Goal: Task Accomplishment & Management: Manage account settings

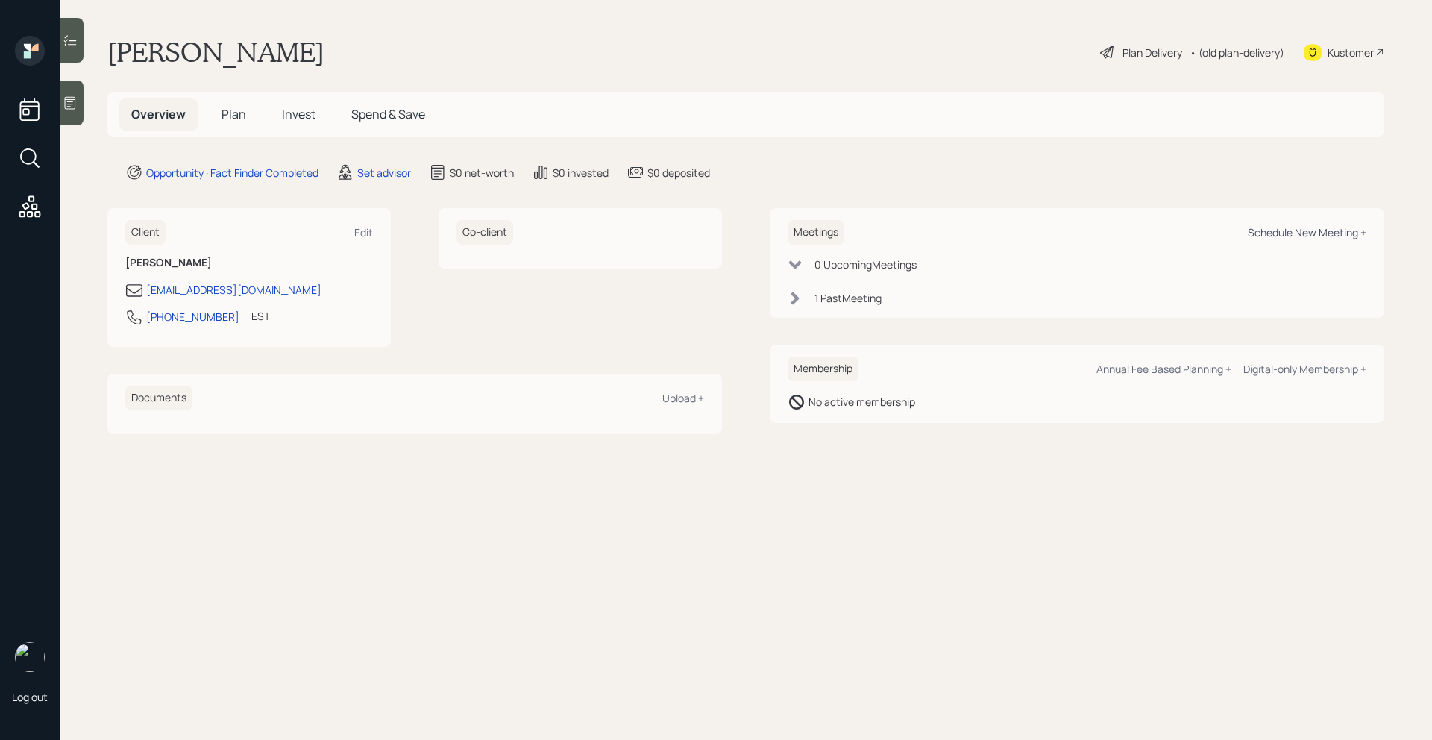
click at [1272, 236] on div "Schedule New Meeting +" at bounding box center [1307, 232] width 119 height 14
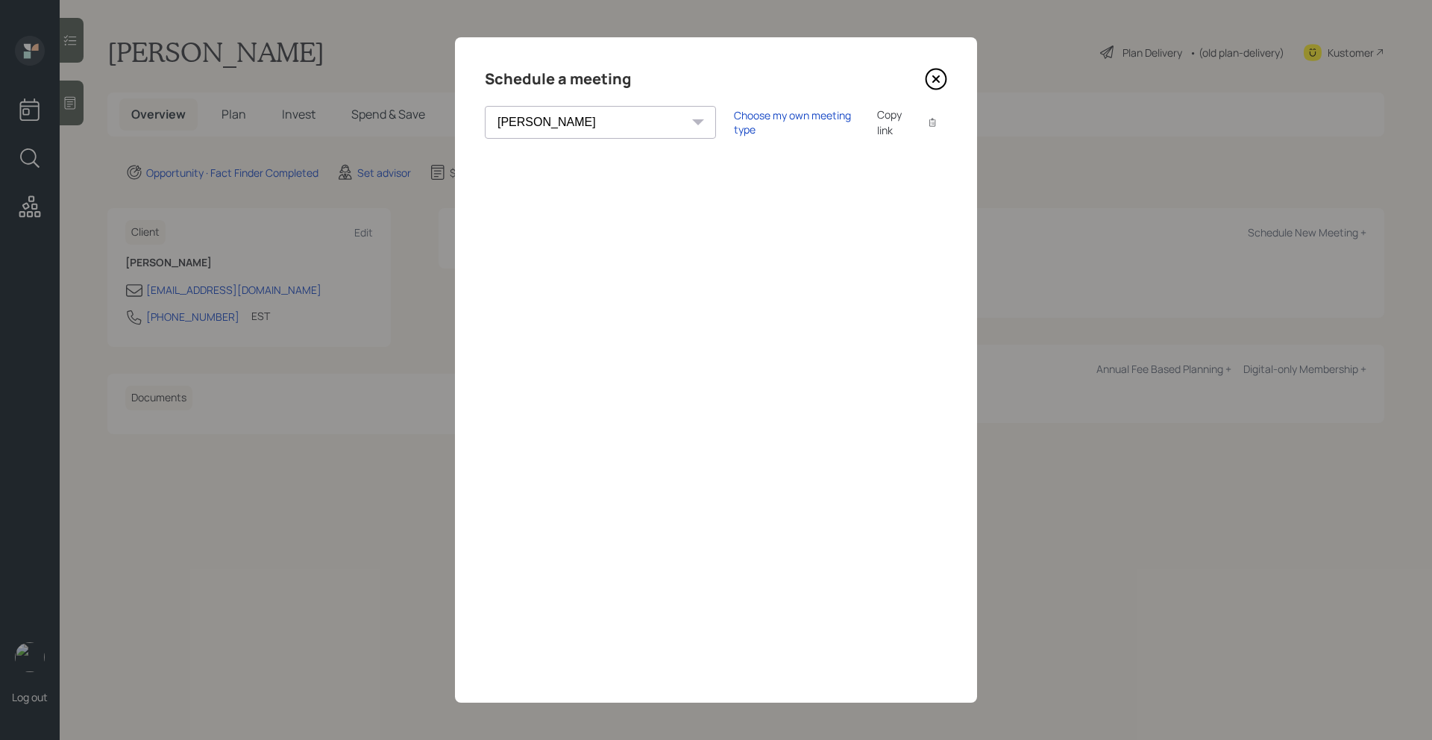
click at [594, 122] on div "Theresa Spinello Matthew Burke Aleksandra Szegda Eitan Bar-David Ian Yamey Trev…" at bounding box center [600, 122] width 231 height 33
click at [533, 130] on select "Theresa Spinello Matthew Burke Aleksandra Szegda Eitan Bar-David Ian Yamey Trev…" at bounding box center [600, 122] width 231 height 33
select select "bffa7908-1b2a-4c79-9bb6-f0ec9aed22d3"
click at [485, 106] on select "Theresa Spinello Matthew Burke Aleksandra Szegda Eitan Bar-David Ian Yamey Trev…" at bounding box center [600, 122] width 231 height 33
click at [938, 81] on icon at bounding box center [936, 79] width 6 height 6
